Goal: Navigation & Orientation: Find specific page/section

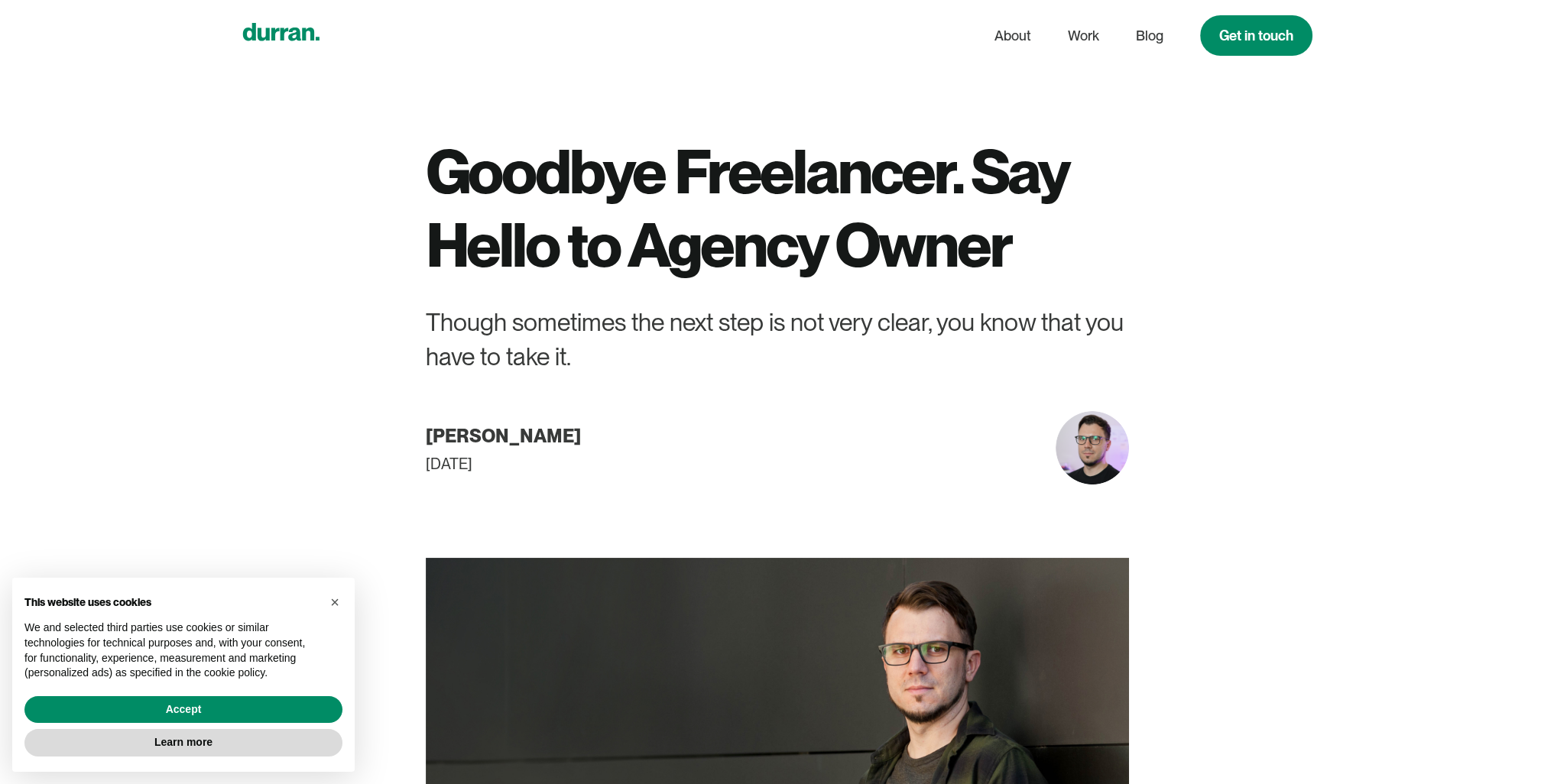
click at [255, 34] on icon "home" at bounding box center [280, 32] width 77 height 18
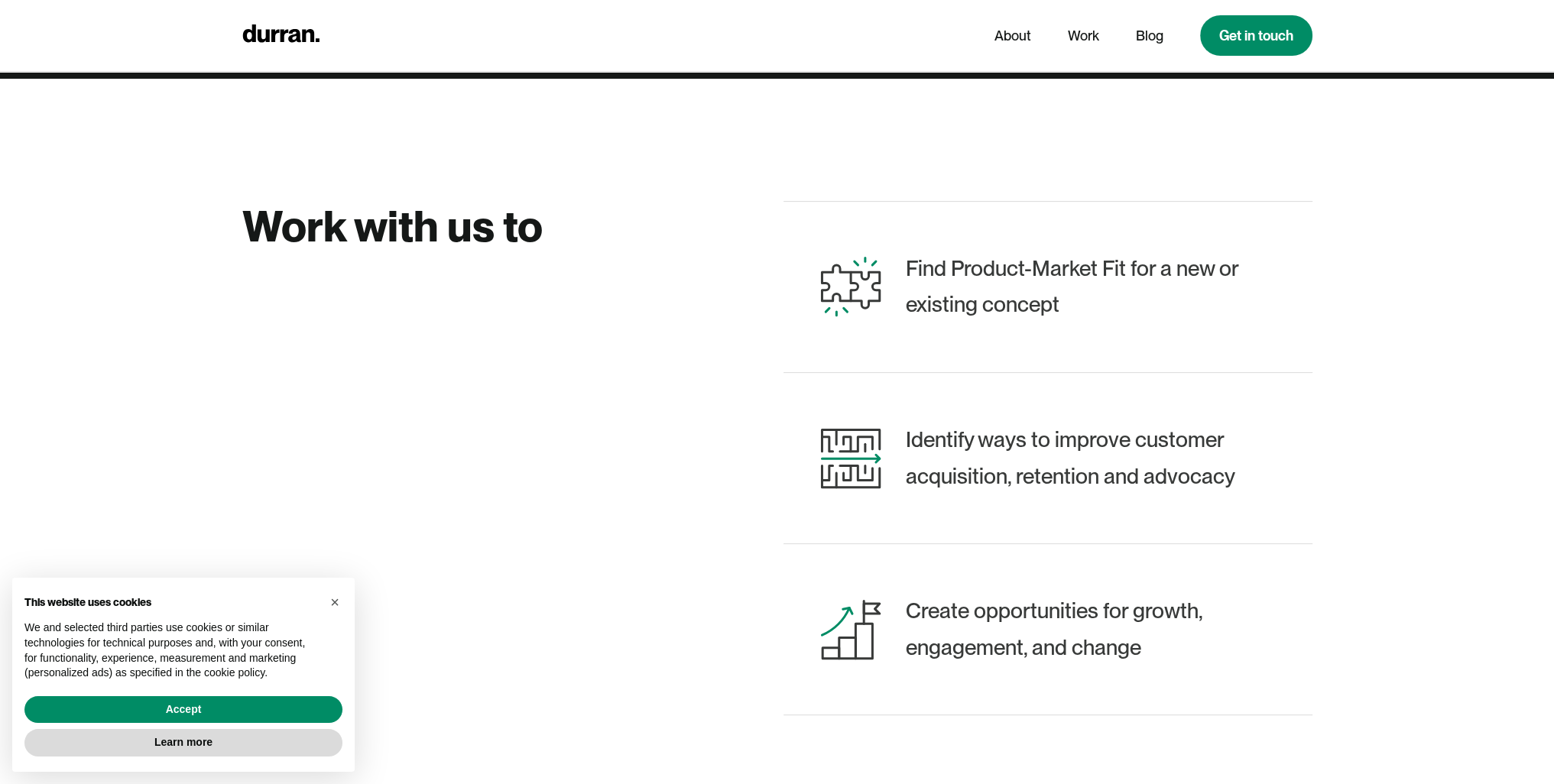
scroll to position [403, 0]
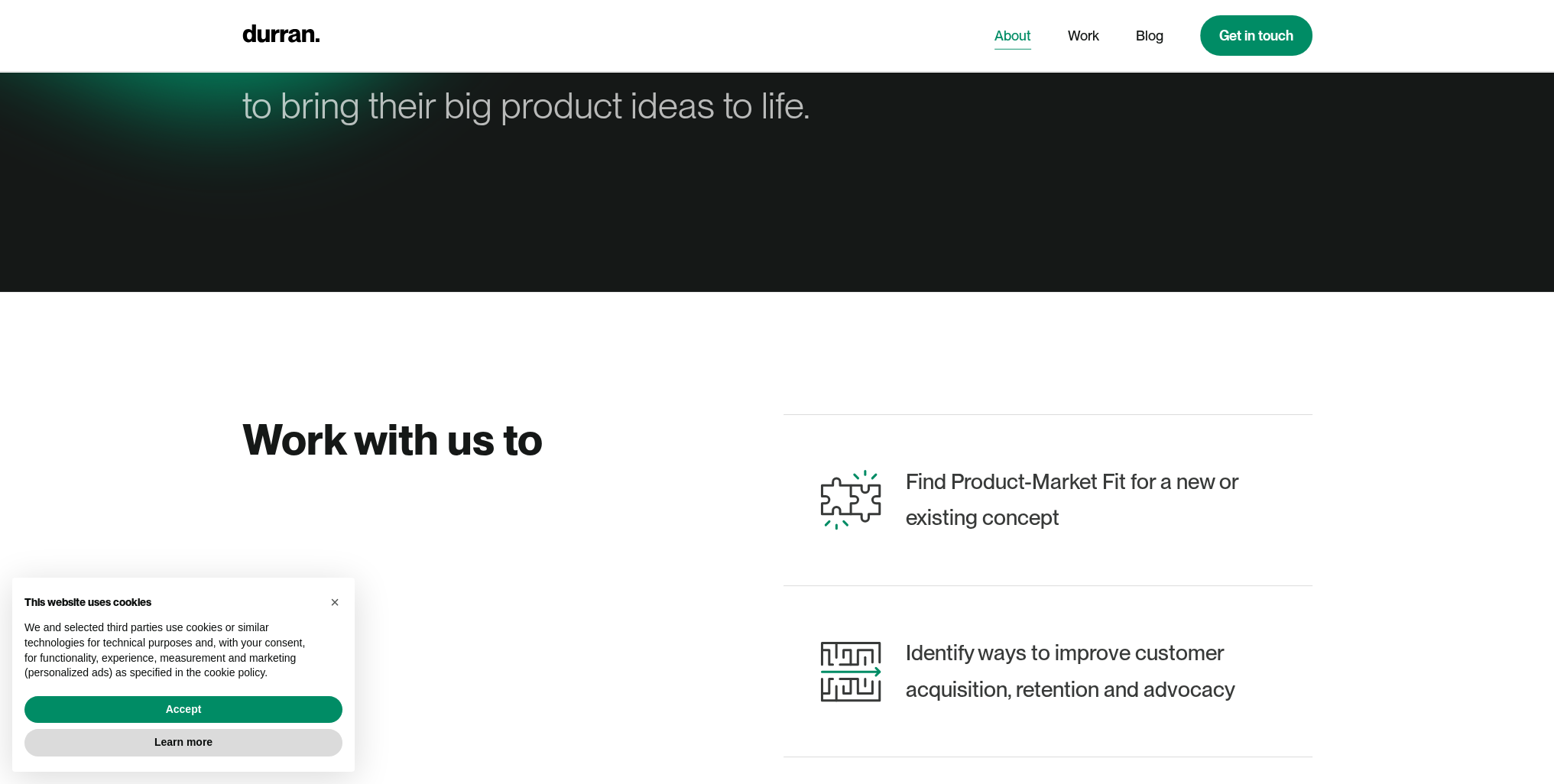
click at [1010, 39] on link "About" at bounding box center [1013, 36] width 37 height 29
